Goal: Find specific page/section: Find specific page/section

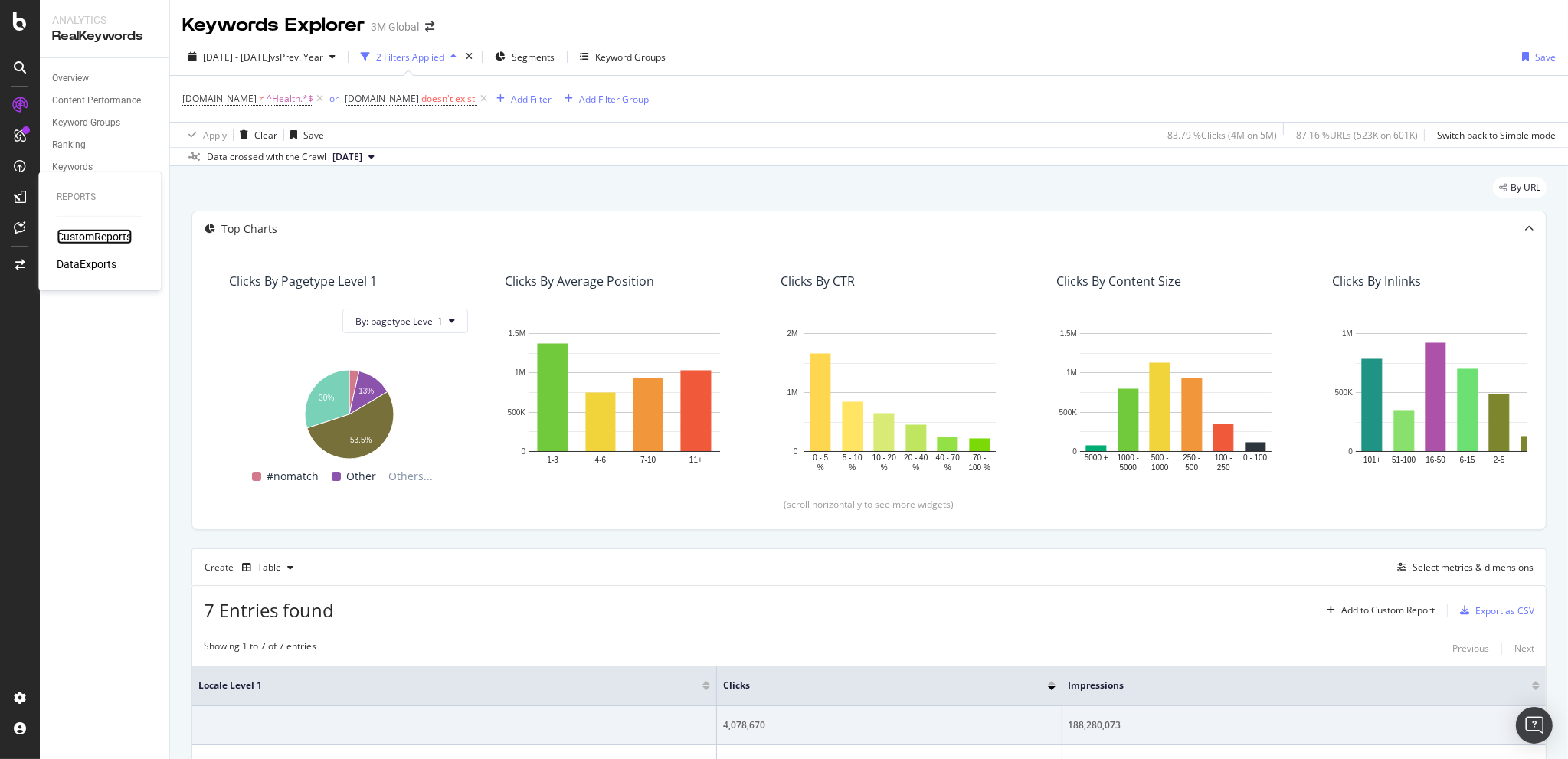
click at [97, 234] on div "CustomReports" at bounding box center [94, 237] width 75 height 15
